Goal: Task Accomplishment & Management: Manage account settings

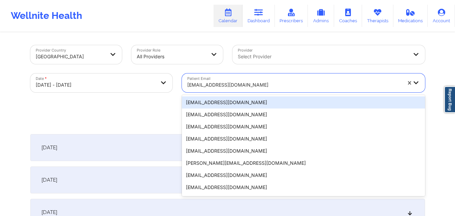
type input "[EMAIL_ADDRESS][DOMAIN_NAME]"
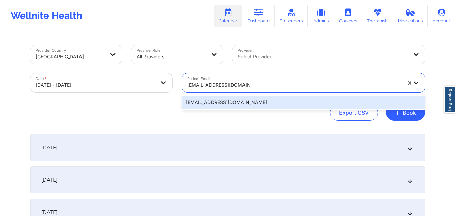
click at [271, 105] on div "[EMAIL_ADDRESS][DOMAIN_NAME]" at bounding box center [303, 102] width 243 height 12
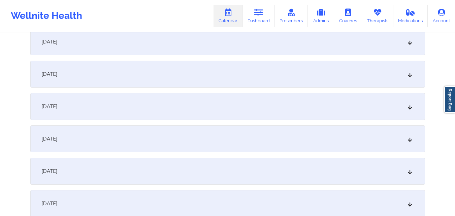
scroll to position [370, 0]
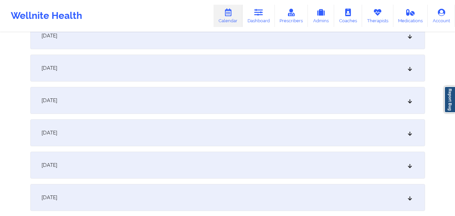
click at [181, 127] on div "[DATE]" at bounding box center [227, 132] width 394 height 27
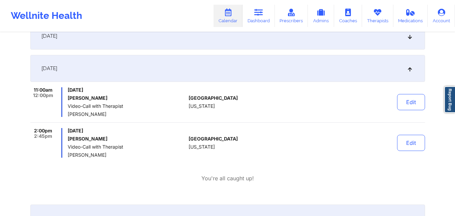
scroll to position [437, 0]
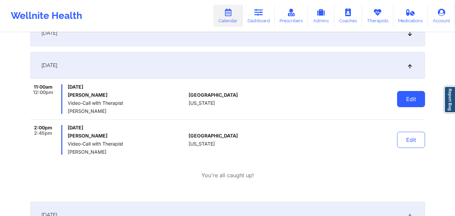
click at [412, 99] on button "Edit" at bounding box center [411, 99] width 28 height 16
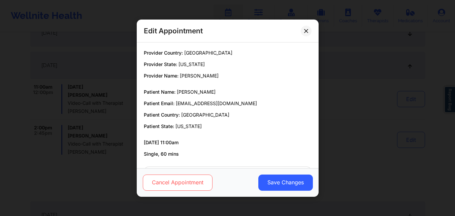
click at [185, 186] on button "Cancel Appointment" at bounding box center [177, 182] width 70 height 16
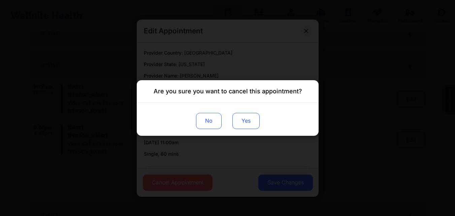
click at [242, 124] on button "Yes" at bounding box center [245, 121] width 27 height 16
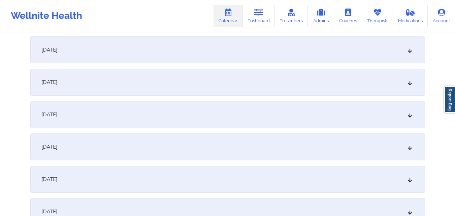
scroll to position [0, 0]
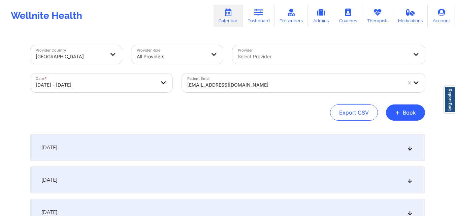
click at [278, 85] on div at bounding box center [294, 85] width 214 height 8
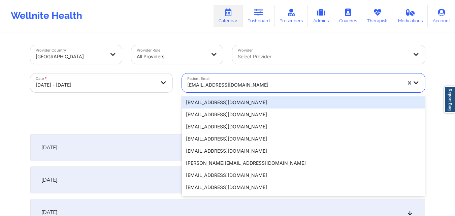
click at [278, 85] on div at bounding box center [294, 85] width 214 height 8
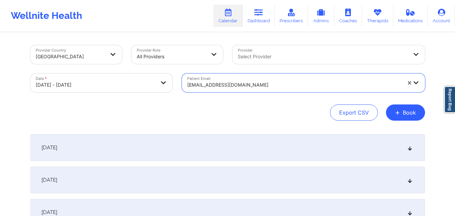
click at [278, 85] on div at bounding box center [294, 85] width 214 height 8
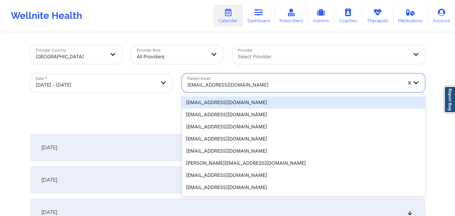
paste input "jessica93sz3@yahoo.com"
type input "jessica93sz3@yahoo.com"
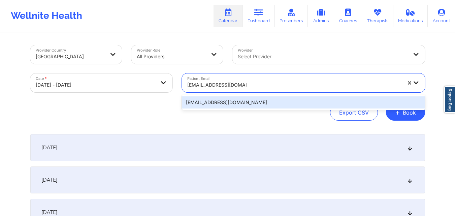
click at [282, 100] on div "jessica93sz3@yahoo.com" at bounding box center [303, 102] width 243 height 12
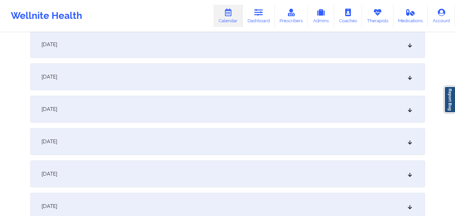
scroll to position [404, 0]
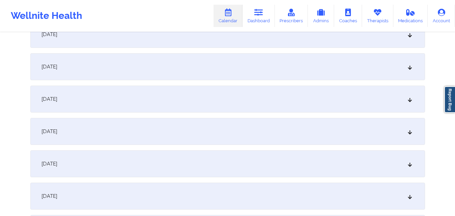
click at [246, 93] on div "October 12, 2025" at bounding box center [227, 98] width 394 height 27
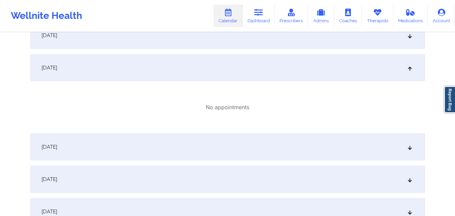
scroll to position [471, 0]
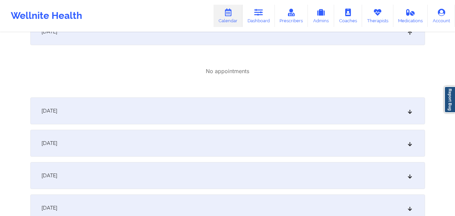
click at [217, 108] on div "October 13, 2025" at bounding box center [227, 110] width 394 height 27
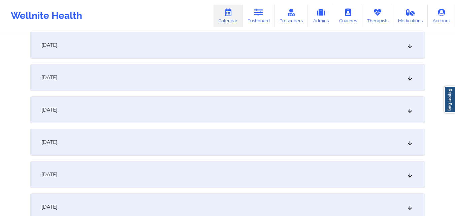
scroll to position [0, 0]
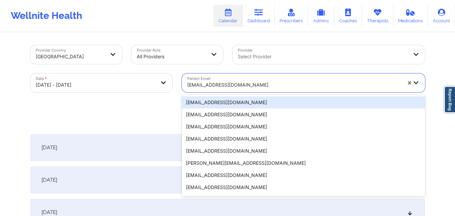
click at [299, 87] on div at bounding box center [294, 85] width 214 height 8
paste input "morgansvensson@yahoo.com"
type input "morgansvensson@yahoo.com"
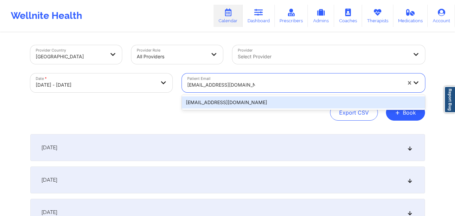
click at [273, 104] on div "morgansvensson@yahoo.com" at bounding box center [303, 102] width 243 height 12
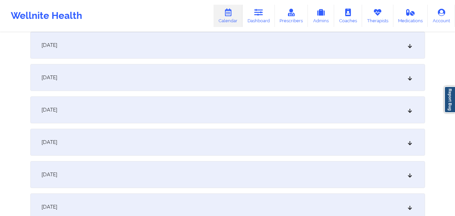
scroll to position [168, 0]
click at [156, 108] on div "October 5, 2025" at bounding box center [227, 108] width 394 height 27
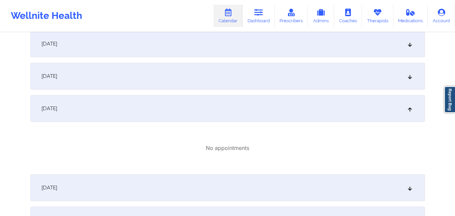
scroll to position [0, 0]
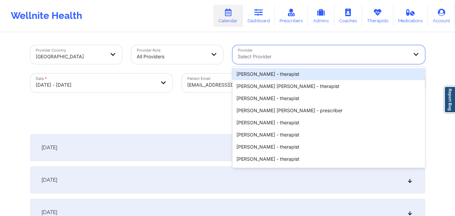
click at [296, 51] on div "Select Provider" at bounding box center [320, 54] width 176 height 19
paste input "Stephanie Jones"
type input "Stephanie Jones"
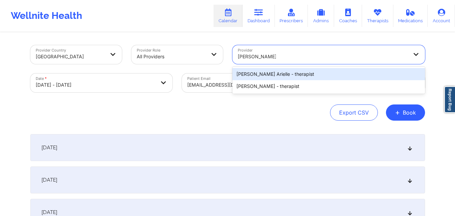
click at [274, 73] on div "Stephanie Jones Arielle - therapist" at bounding box center [328, 74] width 192 height 12
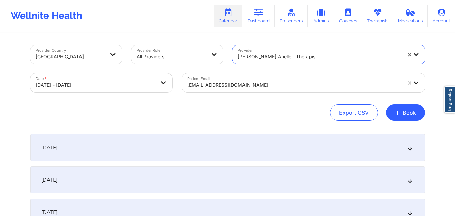
click at [315, 58] on div at bounding box center [320, 56] width 164 height 8
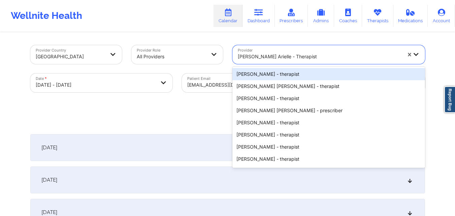
paste input "Stephanie Jones"
type input "Stephanie Jones"
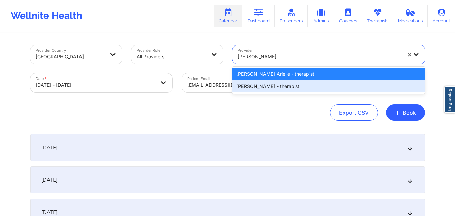
click at [279, 89] on div "Stephanie Jones - therapist" at bounding box center [328, 86] width 192 height 12
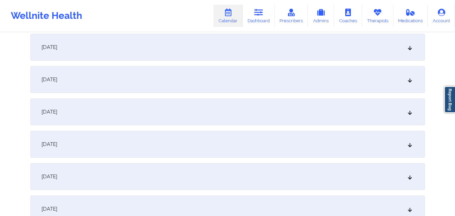
scroll to position [336, 0]
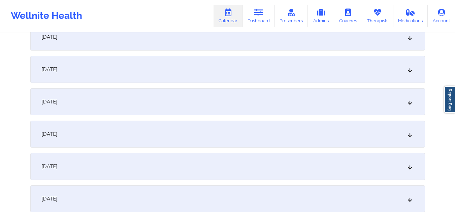
click at [255, 134] on div "October 11, 2025" at bounding box center [227, 133] width 394 height 27
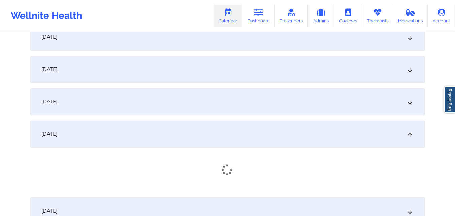
scroll to position [404, 0]
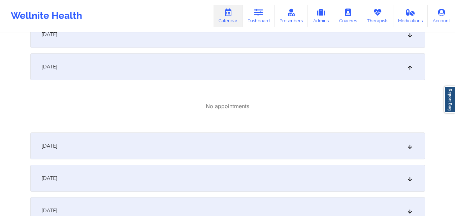
click at [250, 147] on div "October 12, 2025" at bounding box center [227, 145] width 394 height 27
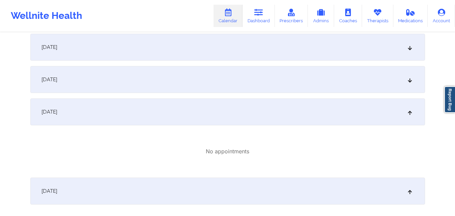
scroll to position [336, 0]
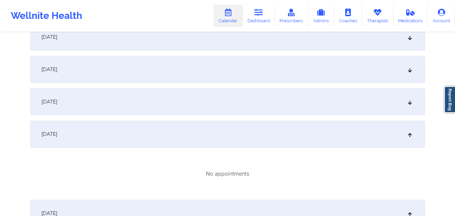
click at [272, 106] on div "October 10, 2025" at bounding box center [227, 101] width 394 height 27
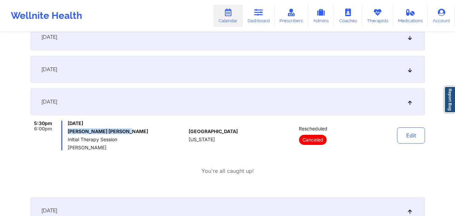
drag, startPoint x: 67, startPoint y: 130, endPoint x: 129, endPoint y: 135, distance: 61.8
click at [129, 135] on div "5:30pm 6:00pm Friday, October 10, 2025 Ruth E Gallegos Pecina Initial Therapy S…" at bounding box center [108, 135] width 156 height 30
copy h6 "Ruth E Gallegos Pecina"
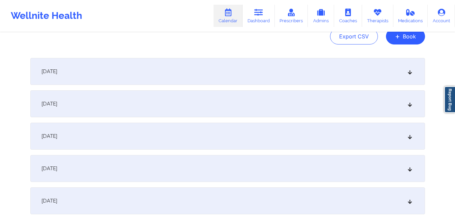
scroll to position [0, 0]
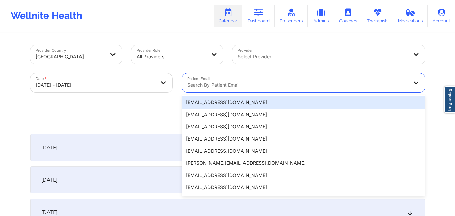
click at [275, 82] on div at bounding box center [297, 85] width 221 height 8
paste input "nmart250@fiu.edu"
type input "nmart250@fiu.edu"
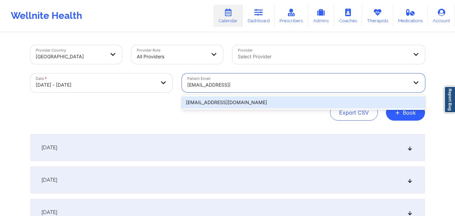
click at [243, 105] on div "nmart250@fiu.edu" at bounding box center [303, 102] width 243 height 12
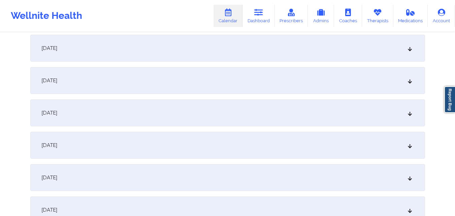
scroll to position [269, 0]
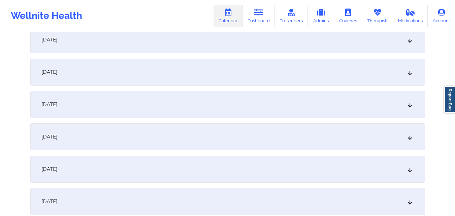
click at [238, 105] on div "October 8, 2025" at bounding box center [227, 104] width 394 height 27
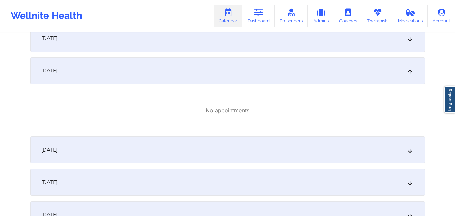
click at [228, 143] on div "October 9, 2025" at bounding box center [227, 149] width 394 height 27
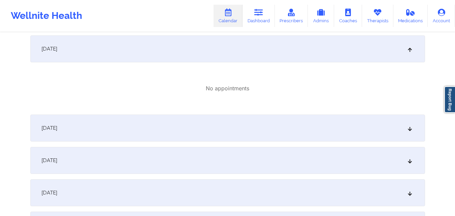
click at [241, 119] on div "October 10, 2025" at bounding box center [227, 127] width 394 height 27
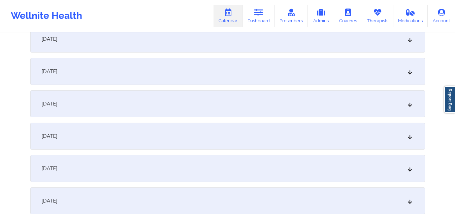
scroll to position [740, 0]
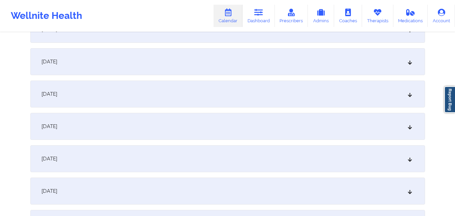
click at [251, 88] on div "October 17, 2025" at bounding box center [227, 93] width 394 height 27
click at [262, 127] on div "October 24, 2025" at bounding box center [227, 126] width 394 height 27
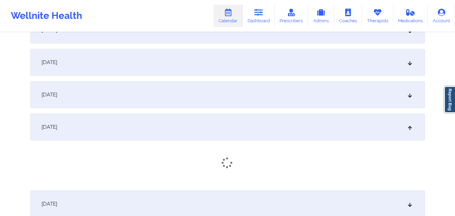
scroll to position [1077, 0]
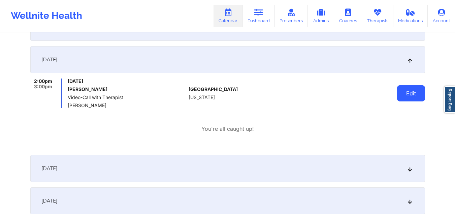
click at [411, 92] on button "Edit" at bounding box center [411, 93] width 28 height 16
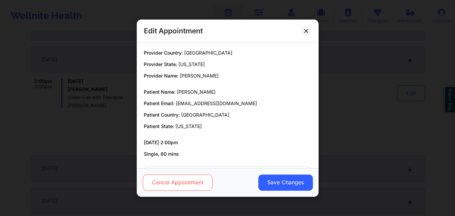
click at [177, 178] on button "Cancel Appointment" at bounding box center [177, 182] width 70 height 16
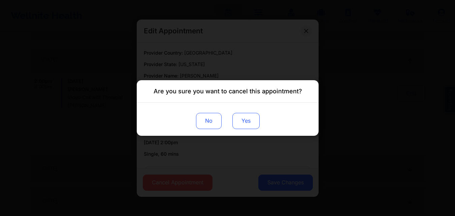
drag, startPoint x: 234, startPoint y: 121, endPoint x: 239, endPoint y: 118, distance: 6.1
click at [234, 121] on button "Yes" at bounding box center [245, 121] width 27 height 16
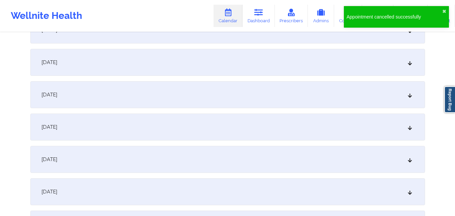
scroll to position [1312, 0]
click at [273, 88] on div "October 30, 2025" at bounding box center [227, 94] width 394 height 27
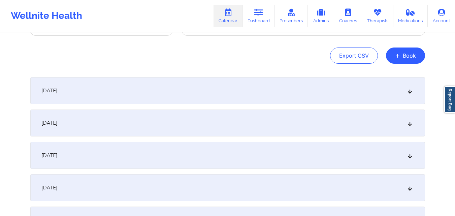
scroll to position [0, 0]
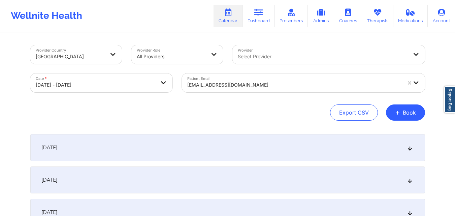
click at [268, 77] on div "nmart250@fiu.edu" at bounding box center [292, 82] width 220 height 19
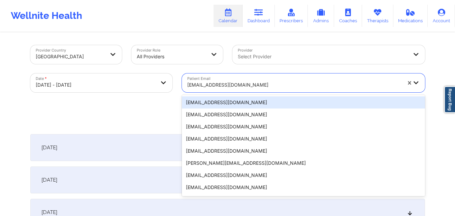
click at [268, 77] on div "nmart250@fiu.edu" at bounding box center [292, 82] width 220 height 19
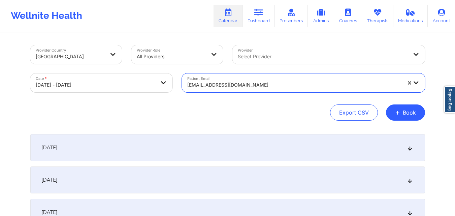
click at [266, 87] on div at bounding box center [294, 85] width 214 height 8
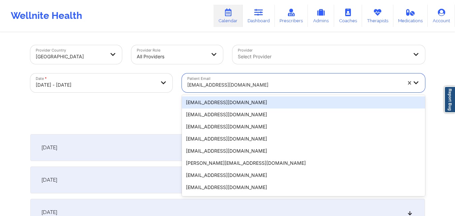
click at [266, 87] on div at bounding box center [294, 85] width 214 height 8
paste input "azaleagale36@gmail.com"
type input "azaleagale36@gmail.com"
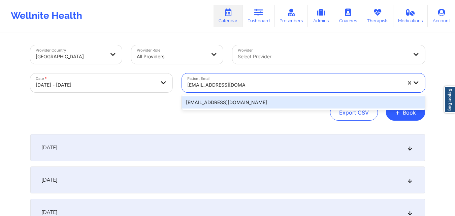
click at [261, 105] on div "azaleagale36@gmail.com" at bounding box center [303, 102] width 243 height 12
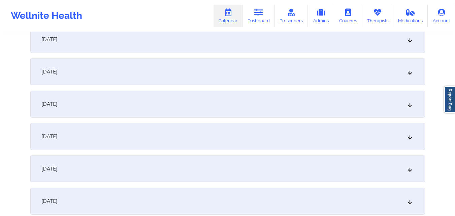
scroll to position [336, 0]
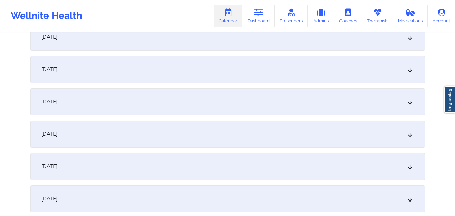
click at [181, 107] on div "October 10, 2025" at bounding box center [227, 101] width 394 height 27
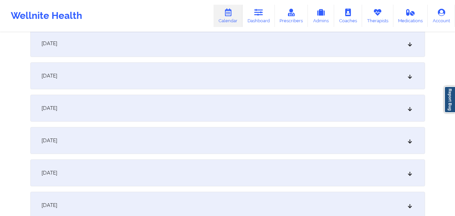
scroll to position [639, 0]
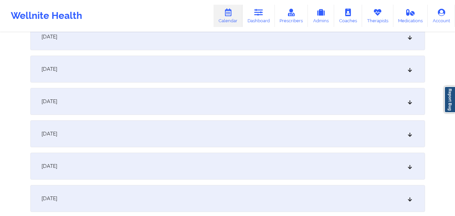
click at [181, 107] on div "October 17, 2025" at bounding box center [227, 101] width 394 height 27
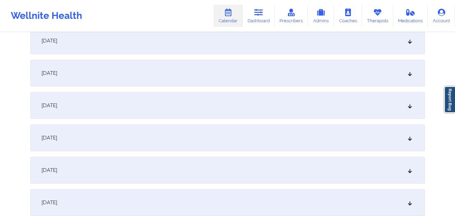
scroll to position [942, 0]
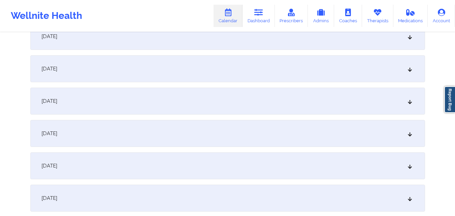
click at [181, 107] on div "October 24, 2025" at bounding box center [227, 100] width 394 height 27
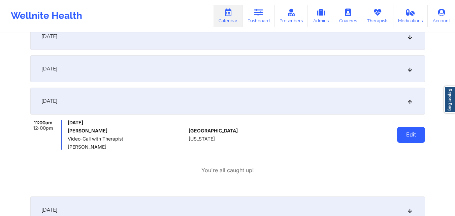
click at [410, 131] on button "Edit" at bounding box center [411, 135] width 28 height 16
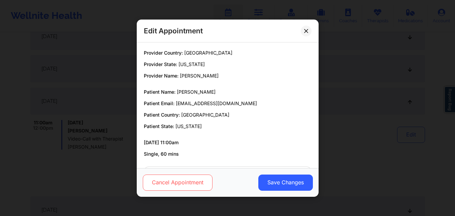
click at [172, 182] on button "Cancel Appointment" at bounding box center [177, 182] width 70 height 16
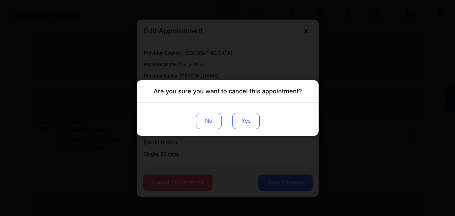
click at [252, 116] on button "Yes" at bounding box center [245, 121] width 27 height 16
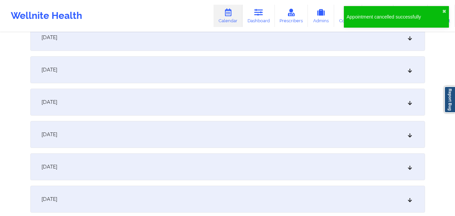
scroll to position [1211, 0]
click at [195, 109] on div "October 30, 2025" at bounding box center [227, 101] width 394 height 27
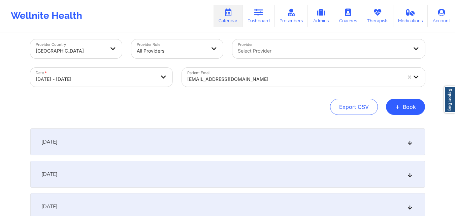
scroll to position [0, 0]
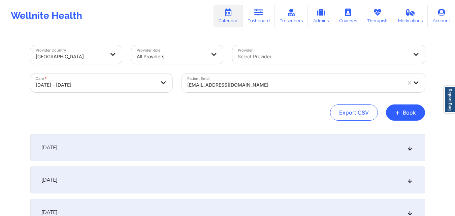
click at [277, 84] on div at bounding box center [294, 85] width 214 height 8
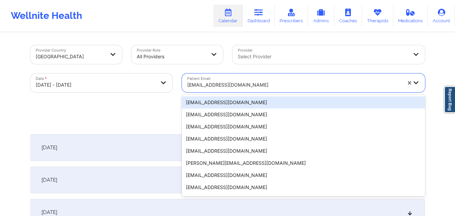
paste input "zndfyqhgwn@privaterelay.appleid.com"
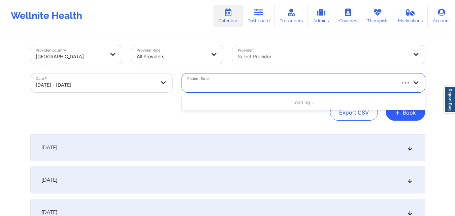
type input "zndfyqhgwn@privaterelay.appleid.com"
click at [395, 81] on div at bounding box center [288, 82] width 213 height 19
paste input "zndfyqhgwn@privaterelay.appleid.com"
type input "zndfyqhgwn@privaterelay.appleid.com"
click at [201, 105] on div "No options" at bounding box center [303, 102] width 243 height 12
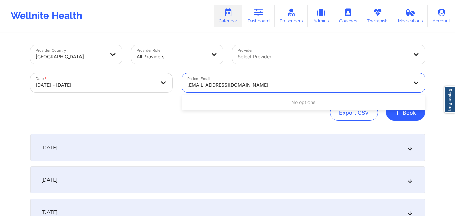
click at [201, 105] on div "No options" at bounding box center [303, 102] width 243 height 12
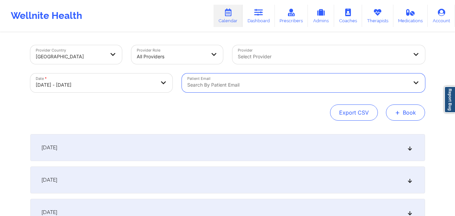
click at [409, 110] on button "+ Book" at bounding box center [405, 112] width 39 height 16
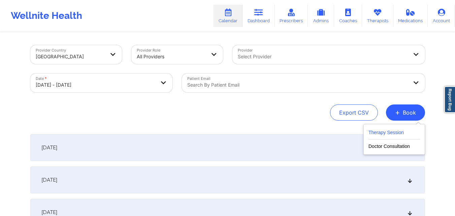
click at [380, 130] on button "Therapy Session" at bounding box center [393, 133] width 51 height 11
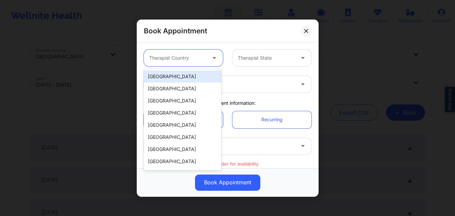
click at [197, 57] on div at bounding box center [177, 58] width 57 height 8
click at [195, 73] on div "United States" at bounding box center [182, 76] width 77 height 12
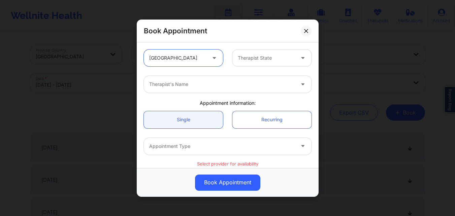
click at [271, 63] on div "Therapist State" at bounding box center [263, 57] width 63 height 17
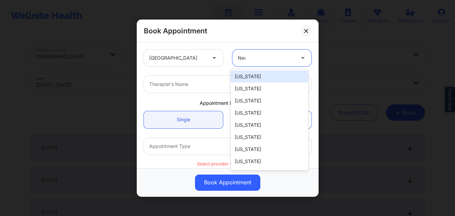
type input "New"
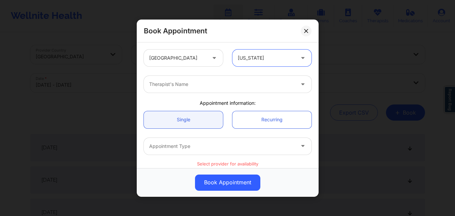
click at [212, 93] on div "Therapist's Name" at bounding box center [227, 84] width 177 height 26
click at [212, 89] on div "Therapist's Name" at bounding box center [219, 84] width 151 height 17
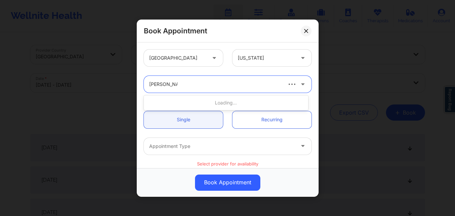
type input "Jason Clokes"
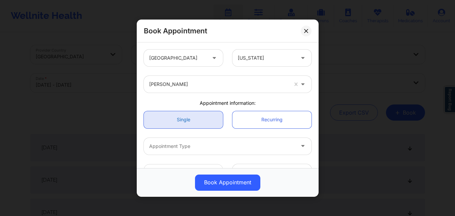
click at [184, 120] on link "Single" at bounding box center [183, 119] width 79 height 17
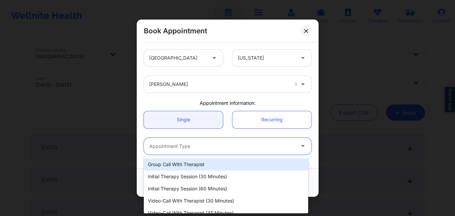
click at [208, 144] on div at bounding box center [221, 146] width 145 height 8
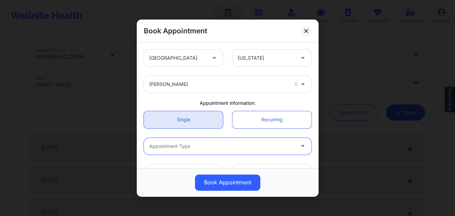
click at [180, 121] on link "Single" at bounding box center [183, 119] width 79 height 17
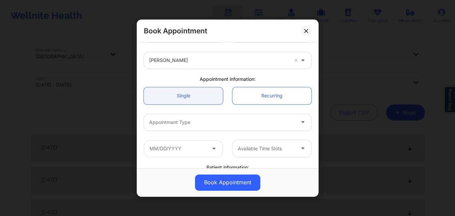
scroll to position [34, 0]
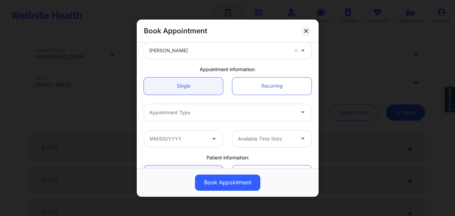
click at [202, 112] on div at bounding box center [221, 112] width 145 height 8
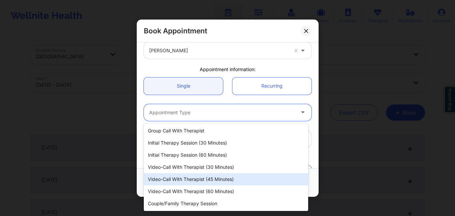
click at [200, 179] on div "Video-Call with Therapist (45 minutes)" at bounding box center [226, 179] width 164 height 12
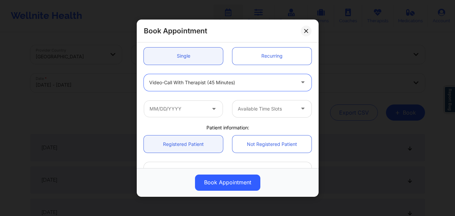
scroll to position [67, 0]
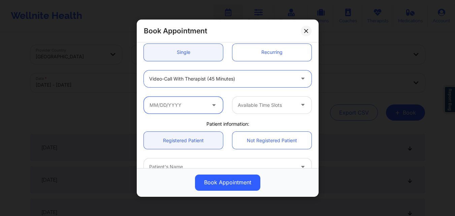
click at [194, 109] on input "text" at bounding box center [183, 104] width 79 height 17
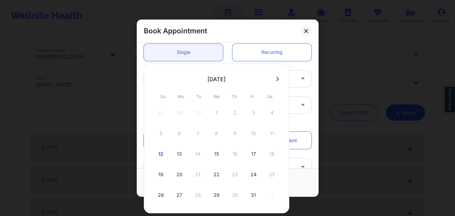
click at [276, 76] on icon at bounding box center [277, 78] width 3 height 5
click at [156, 79] on icon at bounding box center [155, 78] width 3 height 5
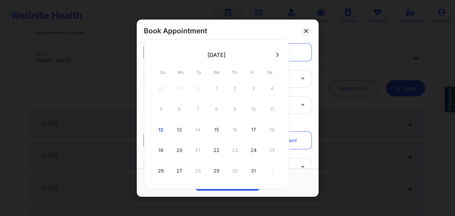
scroll to position [34, 0]
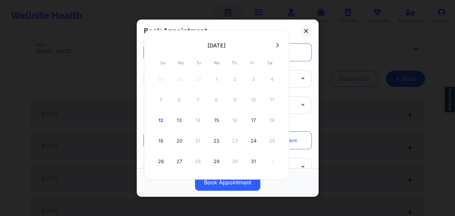
click at [276, 44] on icon at bounding box center [277, 45] width 3 height 5
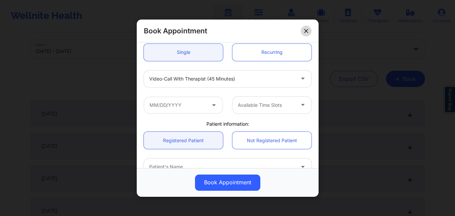
click at [307, 33] on button at bounding box center [305, 30] width 11 height 11
click at [307, 33] on div "Provider Select Provider" at bounding box center [328, 21] width 202 height 28
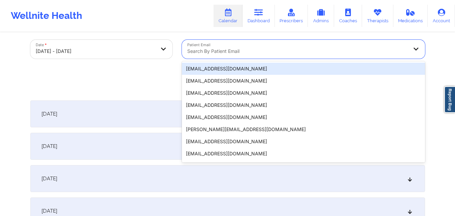
click at [278, 51] on div at bounding box center [297, 51] width 221 height 8
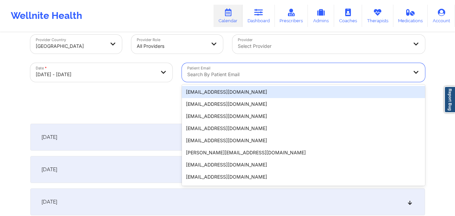
scroll to position [0, 0]
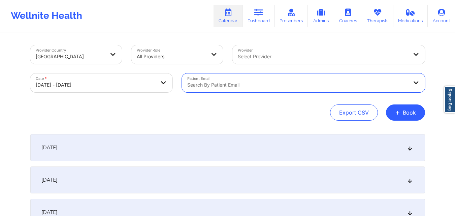
paste input "raeqa326@gmail.com"
type input "raeqa326@gmail.com"
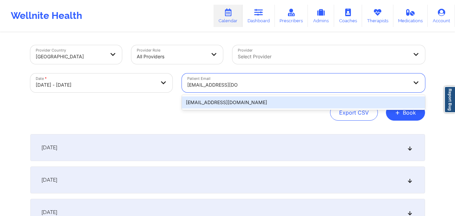
click at [211, 105] on div "raeqa326@gmail.com" at bounding box center [303, 102] width 243 height 12
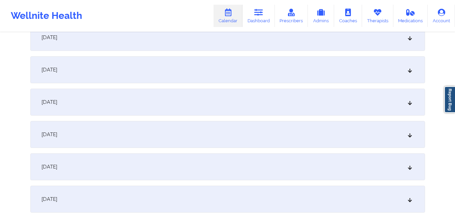
scroll to position [572, 0]
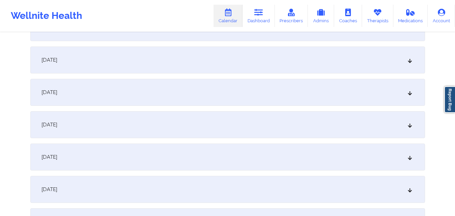
click at [189, 118] on div "October 18, 2025" at bounding box center [227, 124] width 394 height 27
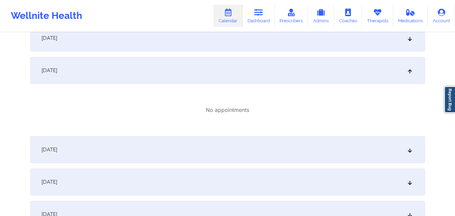
scroll to position [639, 0]
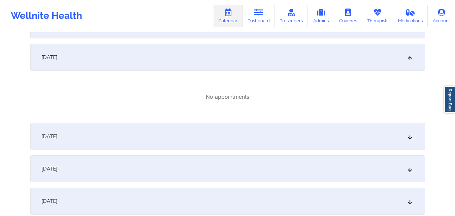
click at [169, 135] on div "October 19, 2025" at bounding box center [227, 136] width 394 height 27
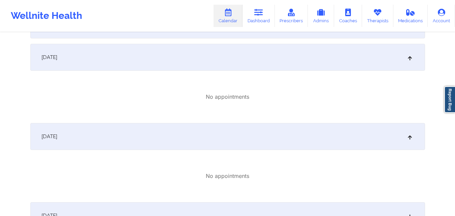
click at [182, 64] on div "October 18, 2025" at bounding box center [227, 57] width 394 height 27
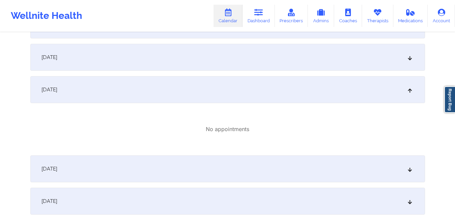
click at [182, 64] on div "October 18, 2025" at bounding box center [227, 57] width 394 height 27
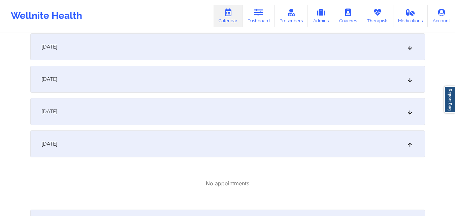
scroll to position [538, 0]
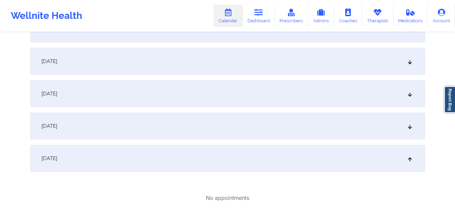
click at [176, 128] on div "October 17, 2025" at bounding box center [227, 125] width 394 height 27
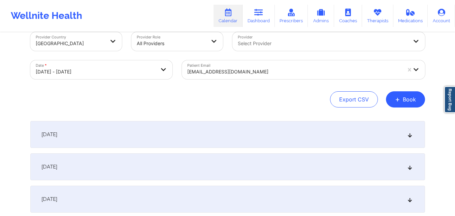
scroll to position [0, 0]
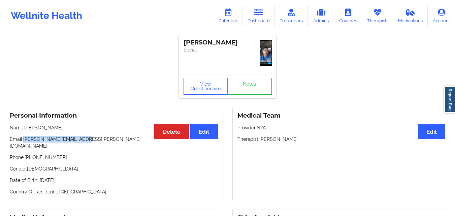
click at [265, 11] on link "Dashboard" at bounding box center [258, 16] width 32 height 22
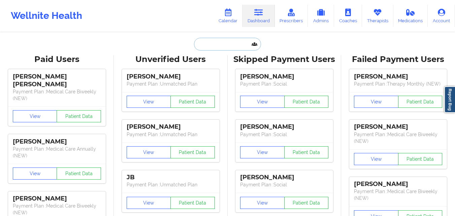
click at [222, 46] on input "text" at bounding box center [227, 44] width 67 height 13
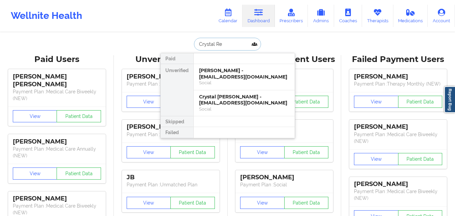
type input "Crystal Res"
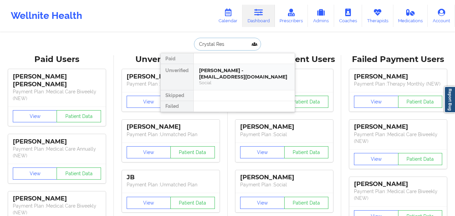
click at [261, 75] on div "Crystal Resper - crystalresper@gmail.com" at bounding box center [244, 73] width 90 height 12
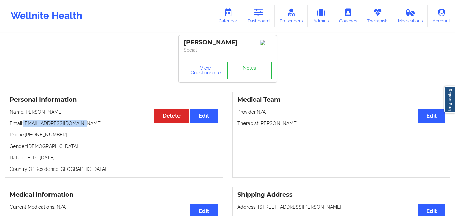
drag, startPoint x: 24, startPoint y: 125, endPoint x: 89, endPoint y: 125, distance: 64.9
click at [89, 125] on p "Email: crystalresper@gmail.com" at bounding box center [114, 123] width 208 height 7
copy p "crystalresper@gmail.com"
click at [248, 12] on link "Dashboard" at bounding box center [258, 16] width 32 height 22
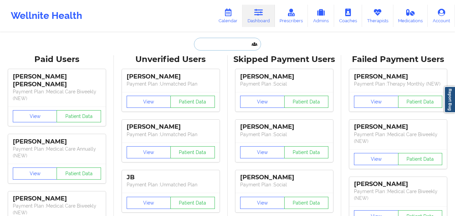
click at [221, 43] on input "text" at bounding box center [227, 44] width 67 height 13
paste input "[PERSON_NAME]"
type input "Naomi Martinez"
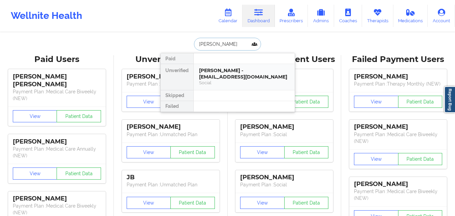
click at [240, 82] on div "Social" at bounding box center [244, 83] width 90 height 6
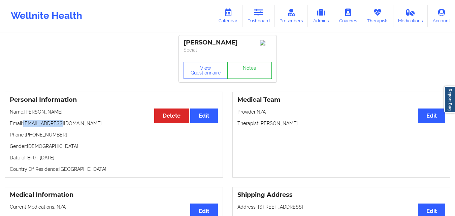
drag, startPoint x: 23, startPoint y: 127, endPoint x: 59, endPoint y: 128, distance: 35.3
click at [59, 127] on p "Email: nmart250@fiu.edu" at bounding box center [114, 123] width 208 height 7
drag, startPoint x: 25, startPoint y: 126, endPoint x: 88, endPoint y: 124, distance: 62.9
click at [88, 124] on p "Email: nmart250@fiu.edu" at bounding box center [114, 123] width 208 height 7
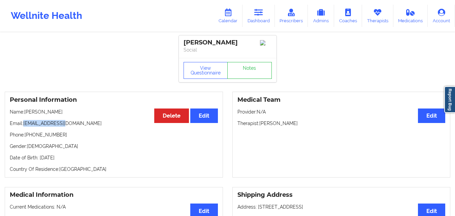
copy p "nmart250@fiu.edu"
click at [255, 16] on link "Dashboard" at bounding box center [258, 16] width 32 height 22
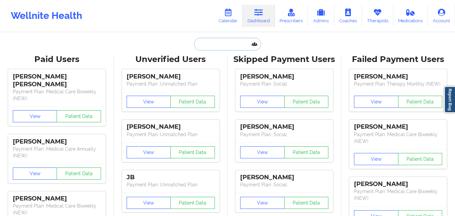
click at [220, 47] on input "text" at bounding box center [227, 44] width 67 height 13
paste input "azalea gale"
type input "azalea gale"
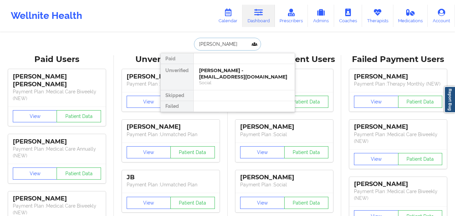
click at [226, 79] on div "Azalea Gale - azaleagale36@gmail.com" at bounding box center [244, 73] width 90 height 12
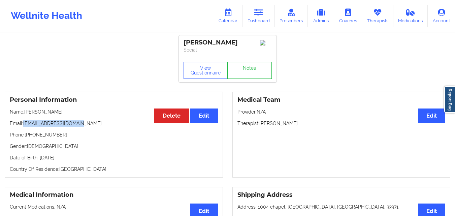
drag, startPoint x: 23, startPoint y: 127, endPoint x: 94, endPoint y: 128, distance: 71.0
click at [94, 127] on p "Email: azaleagale36@gmail.com" at bounding box center [114, 123] width 208 height 7
drag, startPoint x: 24, startPoint y: 126, endPoint x: 102, endPoint y: 127, distance: 78.1
click at [102, 127] on p "Email: azaleagale36@gmail.com" at bounding box center [114, 123] width 208 height 7
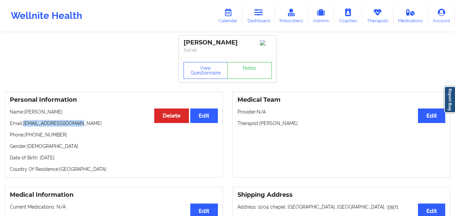
copy p "azaleagale36@gmail.com"
click at [268, 16] on link "Dashboard" at bounding box center [258, 16] width 32 height 22
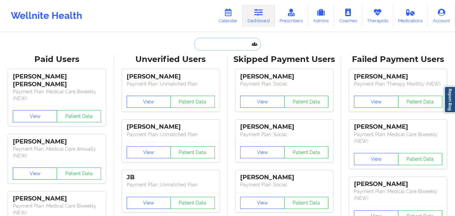
click at [218, 49] on input "text" at bounding box center [227, 44] width 67 height 13
paste input "Ridwan"
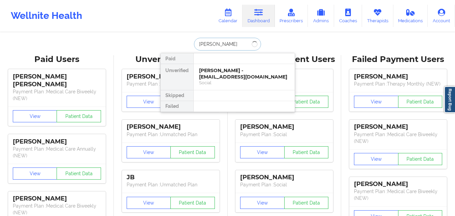
type input "Ridwan Rahman"
click at [225, 74] on div "Ridwan Rahman - raeqa326@gmail.com" at bounding box center [244, 73] width 90 height 12
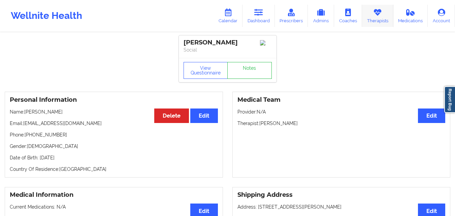
click at [382, 17] on link "Therapists" at bounding box center [377, 16] width 31 height 22
drag, startPoint x: 25, startPoint y: 127, endPoint x: 90, endPoint y: 127, distance: 65.3
click at [90, 127] on p "Email: raeqa326@gmail.com" at bounding box center [114, 123] width 208 height 7
click at [374, 19] on link "Therapists" at bounding box center [377, 16] width 31 height 22
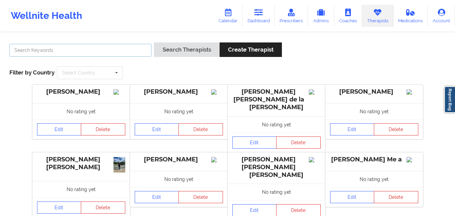
drag, startPoint x: 98, startPoint y: 44, endPoint x: 96, endPoint y: 55, distance: 11.6
click at [98, 44] on input "text" at bounding box center [80, 50] width 142 height 13
click at [96, 49] on input "text" at bounding box center [80, 50] width 142 height 13
type input "[PERSON_NAME]"
click at [154, 42] on button "Search Therapists" at bounding box center [186, 49] width 65 height 14
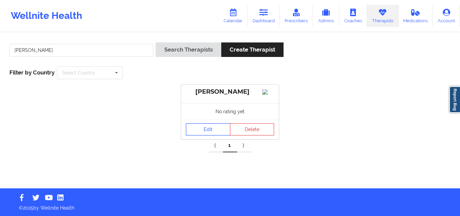
click at [212, 133] on link "Edit" at bounding box center [208, 129] width 44 height 12
